Goal: Use online tool/utility: Utilize a website feature to perform a specific function

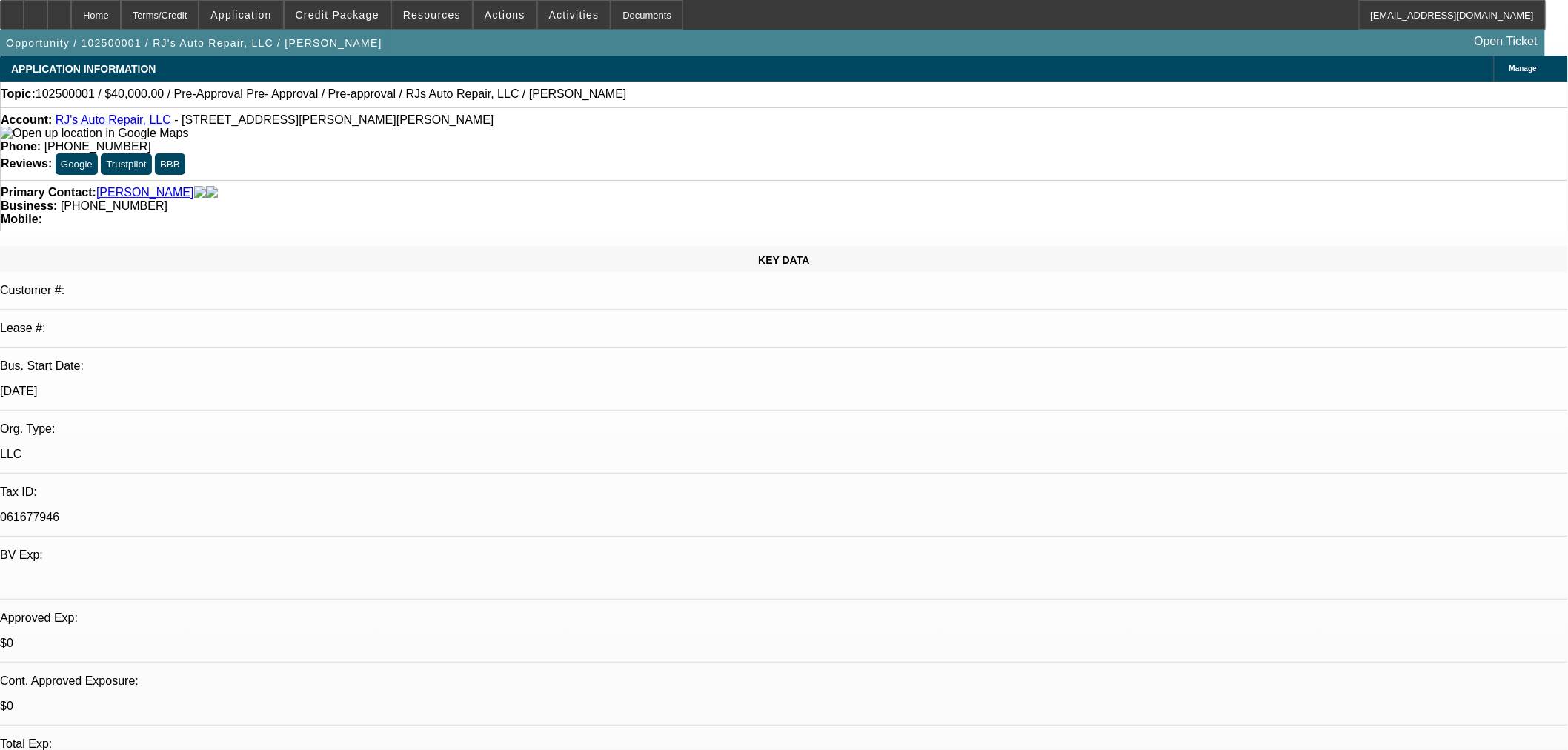
select select "0"
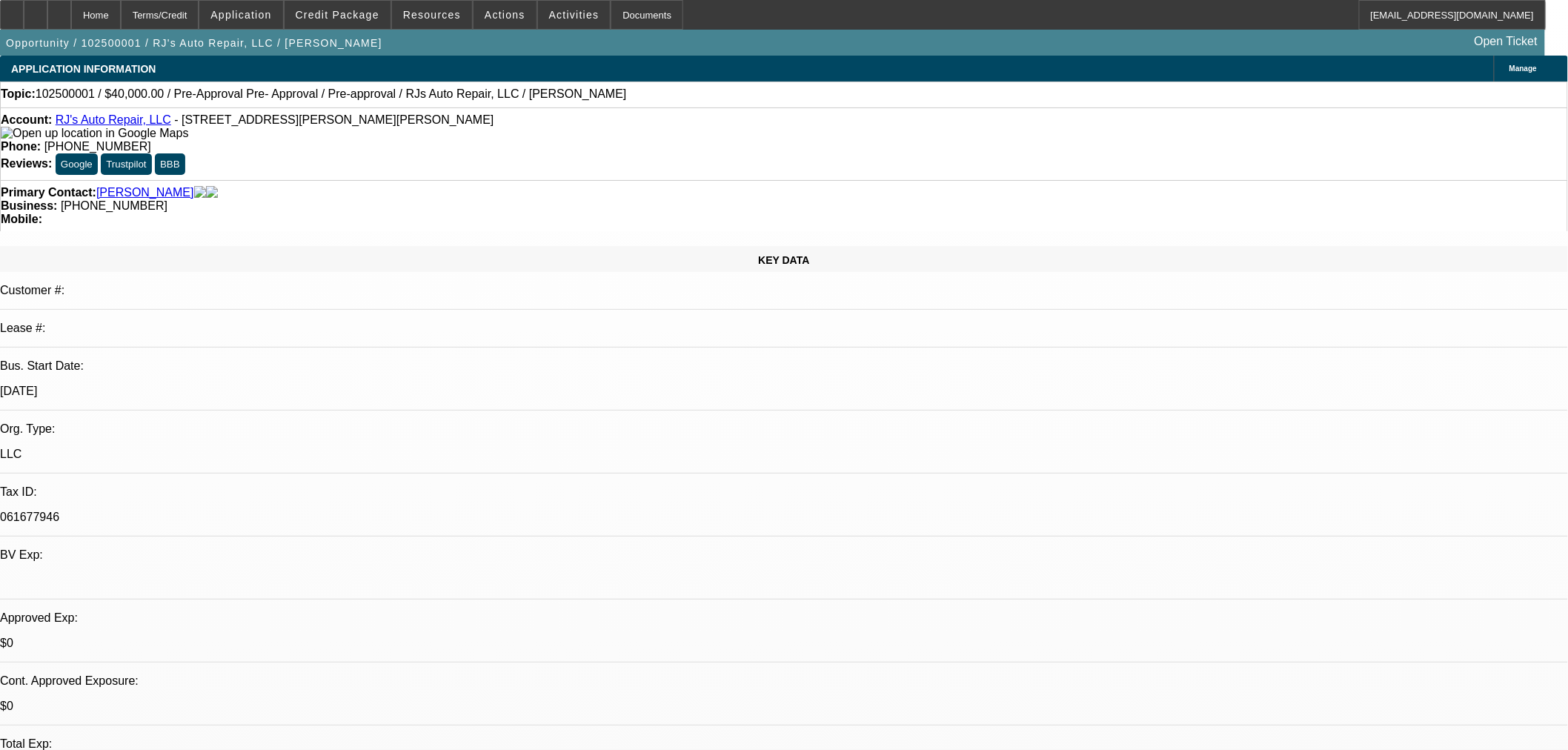
select select "0"
select select "1"
select select "6"
select select "1"
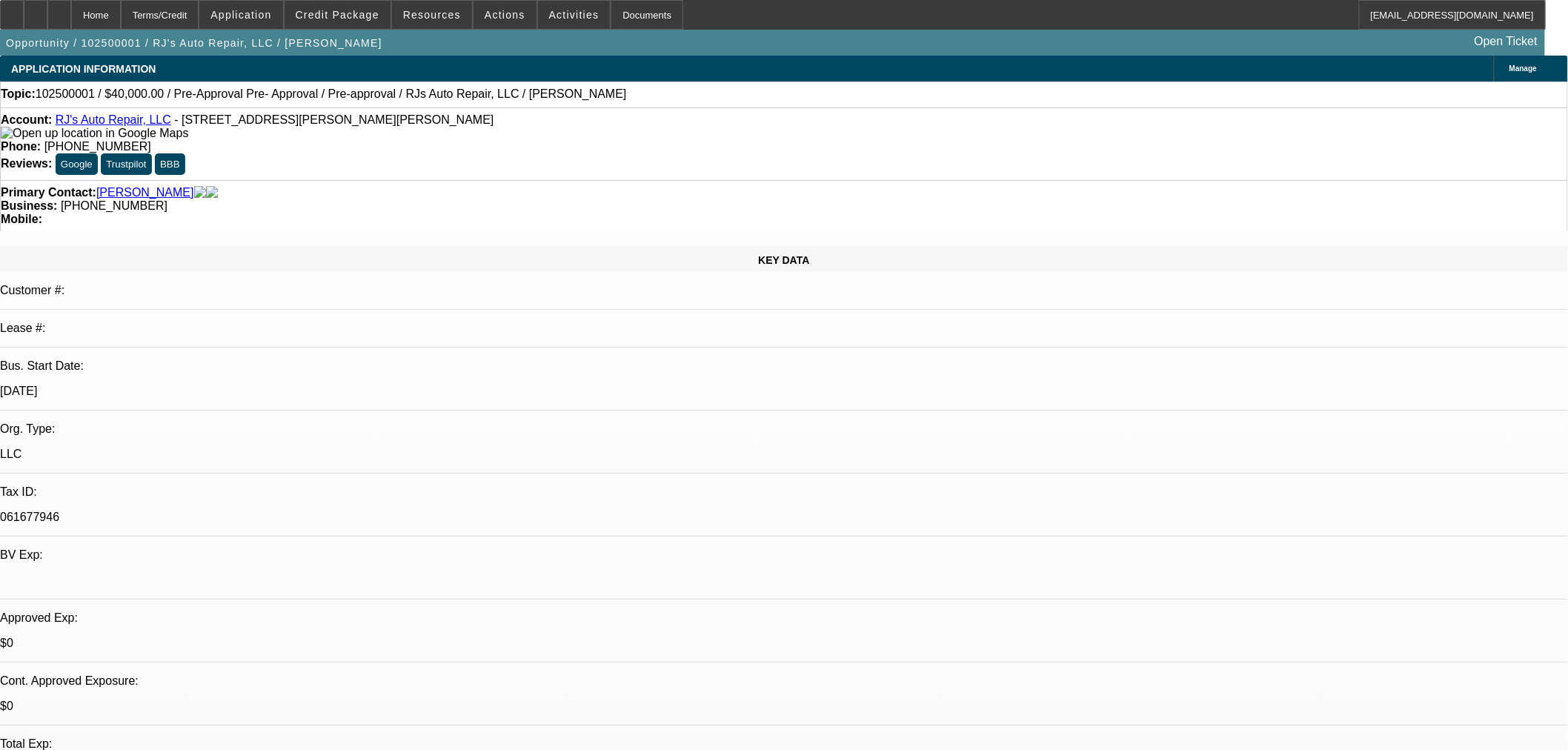
select select "3"
select select "6"
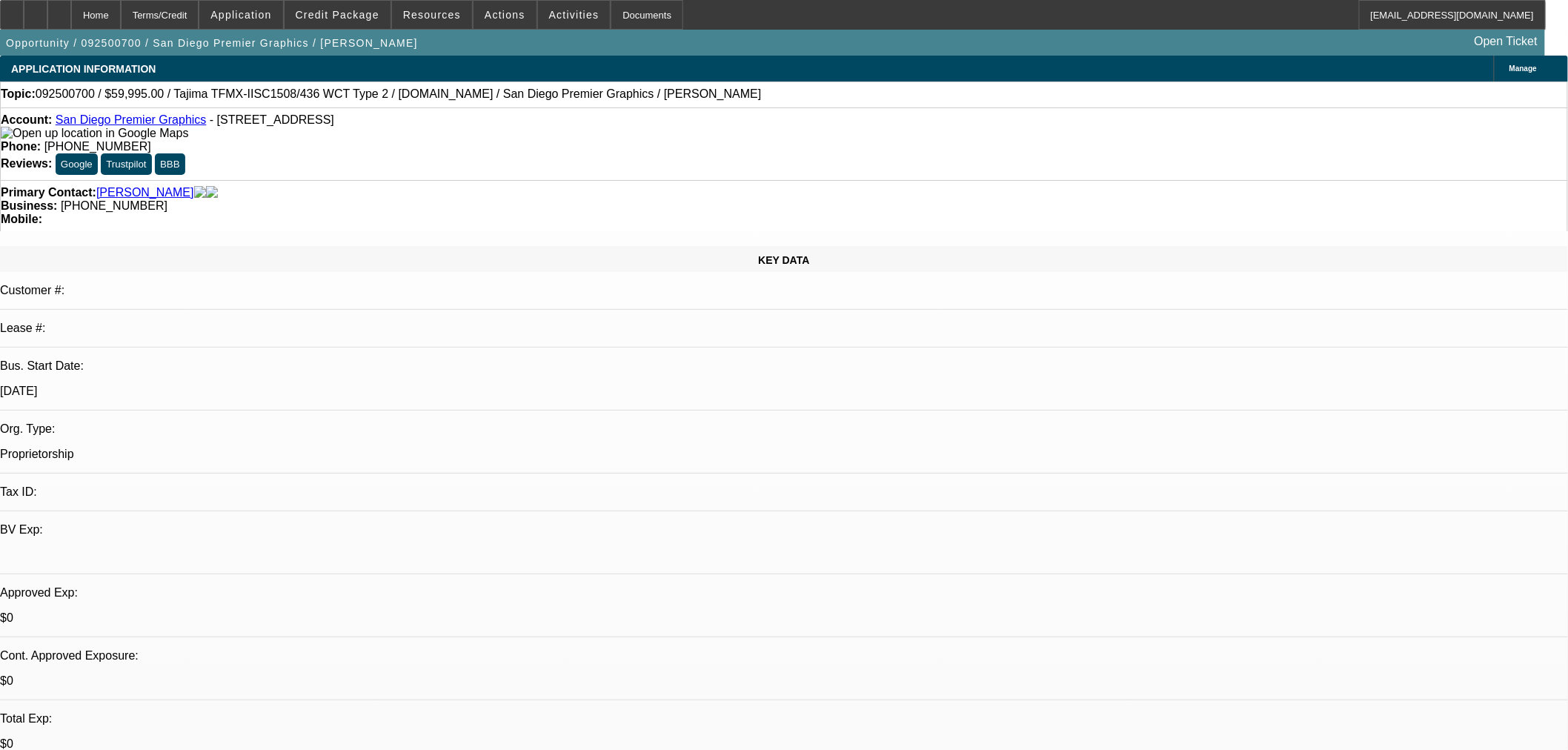
select select "0"
select select "2"
select select "0.1"
select select "4"
